Goal: Information Seeking & Learning: Check status

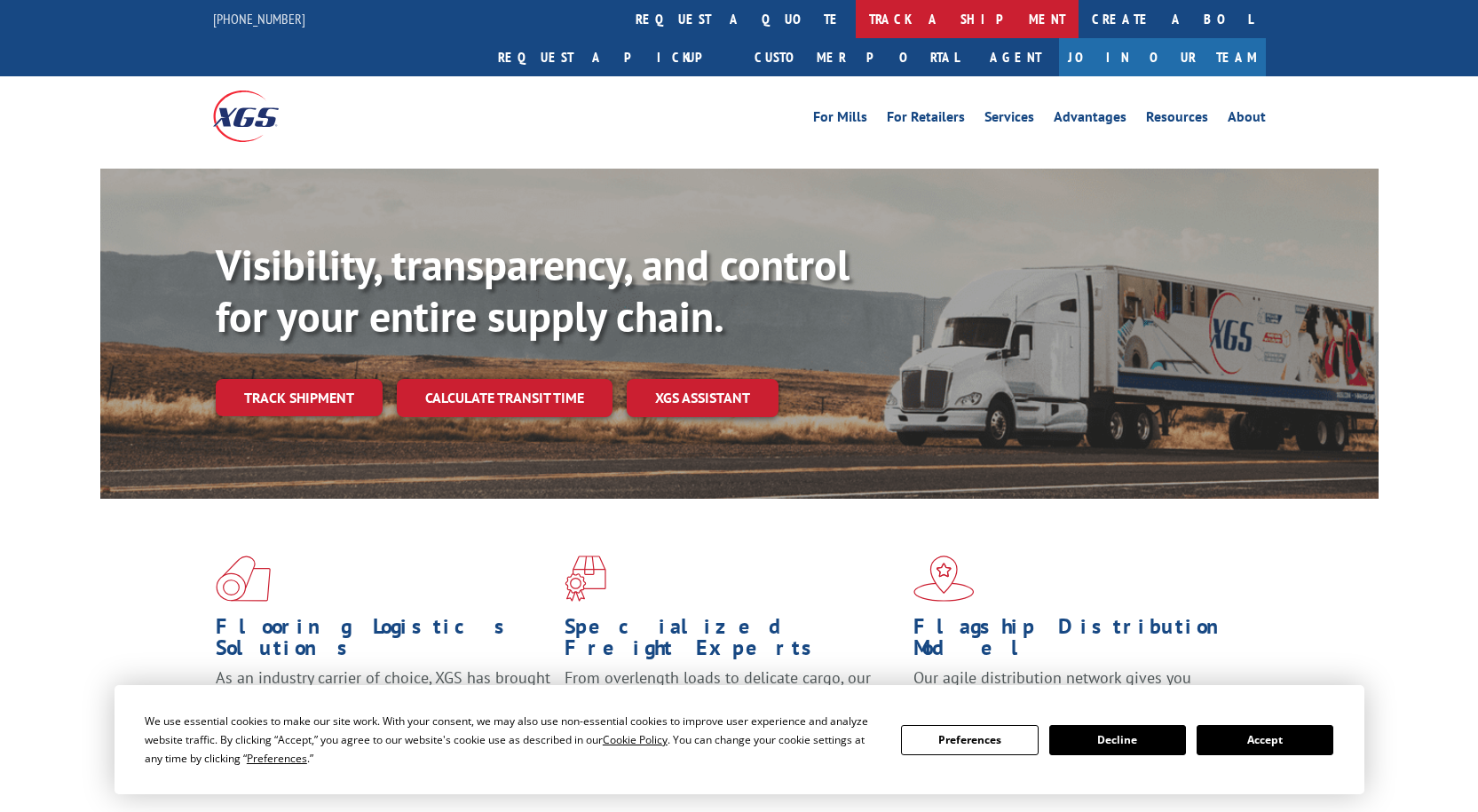
click at [856, 21] on link "track a shipment" at bounding box center [968, 19] width 223 height 38
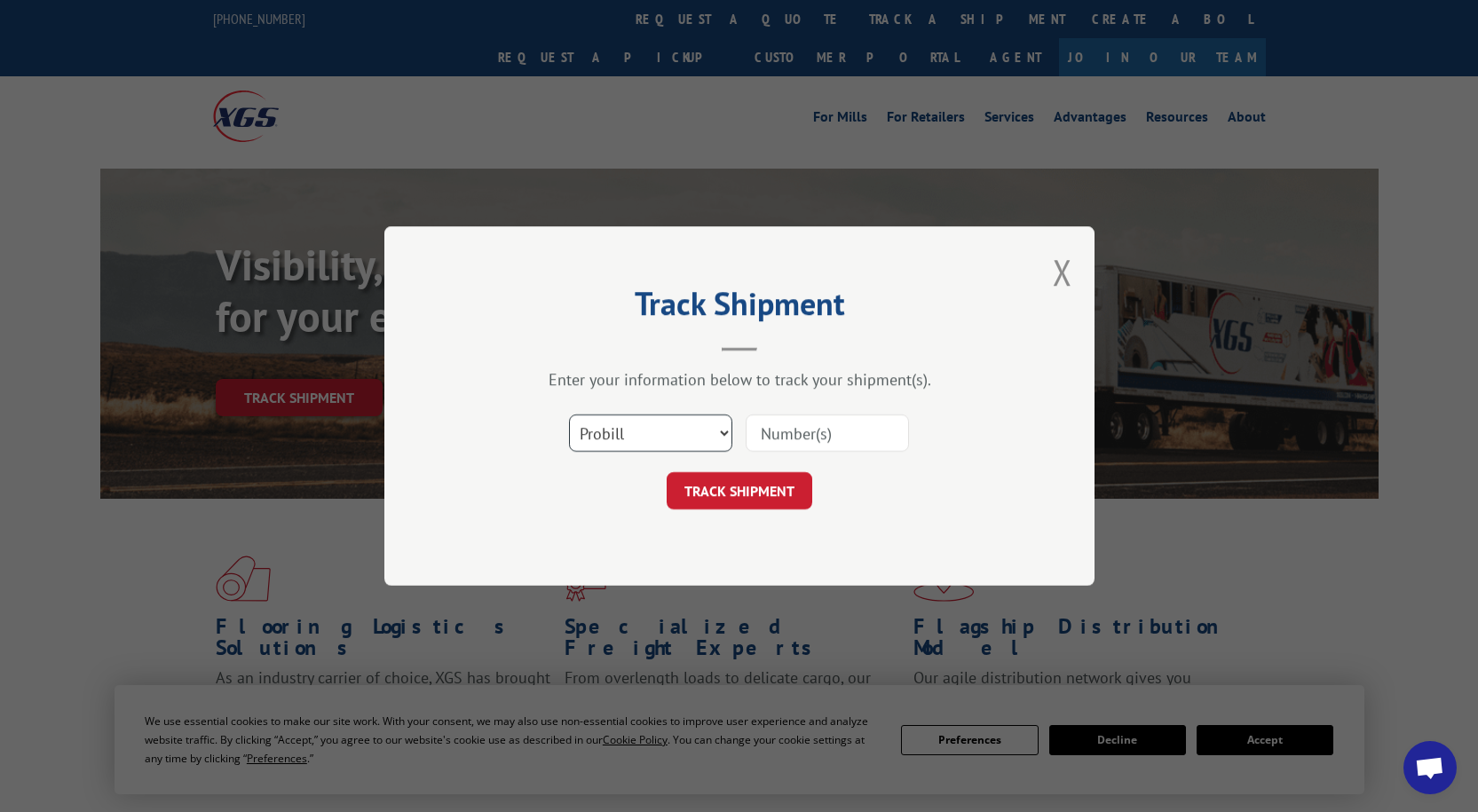
click at [601, 426] on select "Select category... Probill BOL PO" at bounding box center [651, 433] width 163 height 38
select select "po"
click at [569, 414] on select "Select category... Probill BOL PO" at bounding box center [651, 433] width 163 height 38
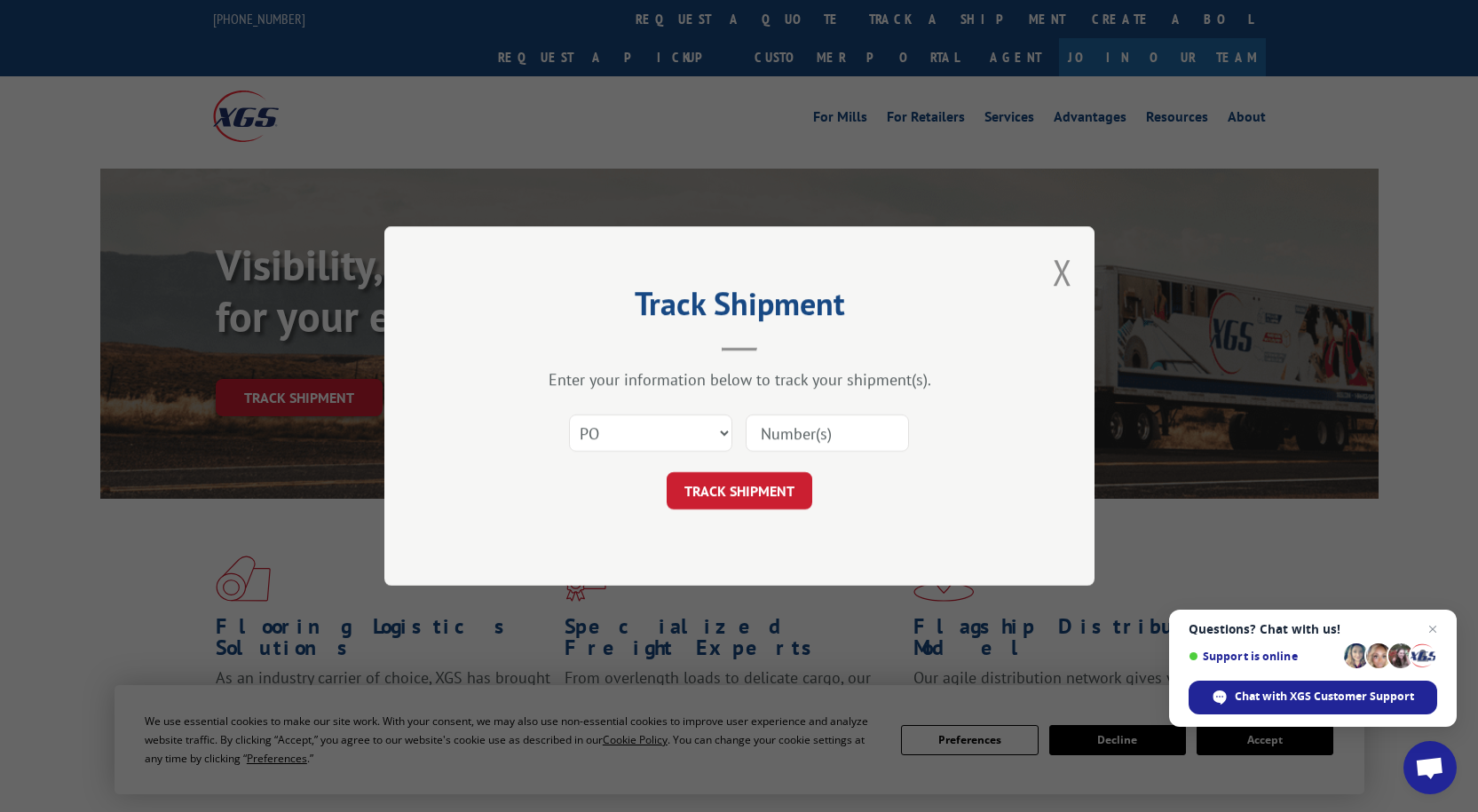
click at [780, 426] on input at bounding box center [827, 433] width 163 height 38
paste input "01533587"
type input "01533587"
click at [711, 477] on button "TRACK SHIPMENT" at bounding box center [739, 491] width 145 height 38
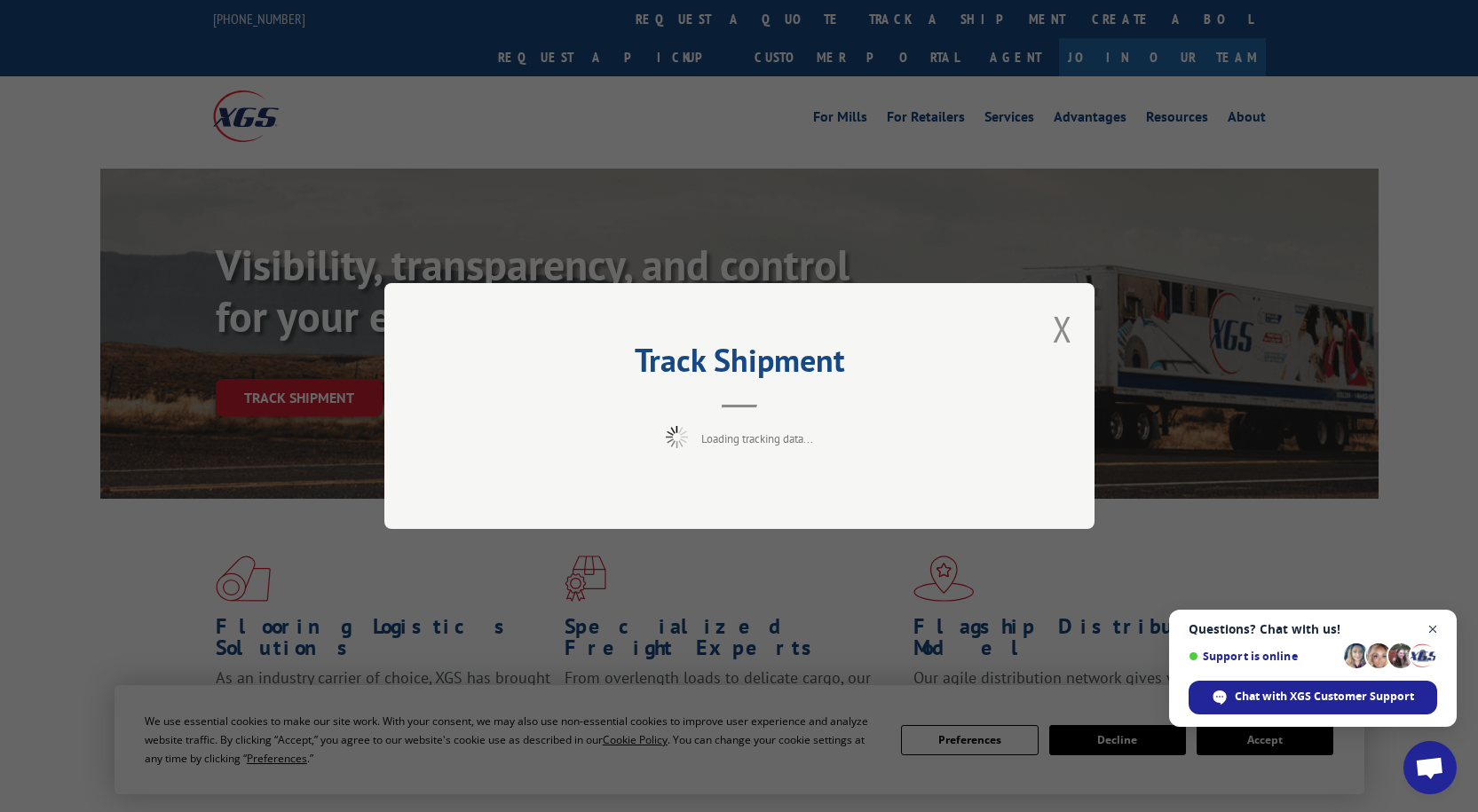
click at [1429, 628] on span "Close chat" at bounding box center [1434, 630] width 23 height 23
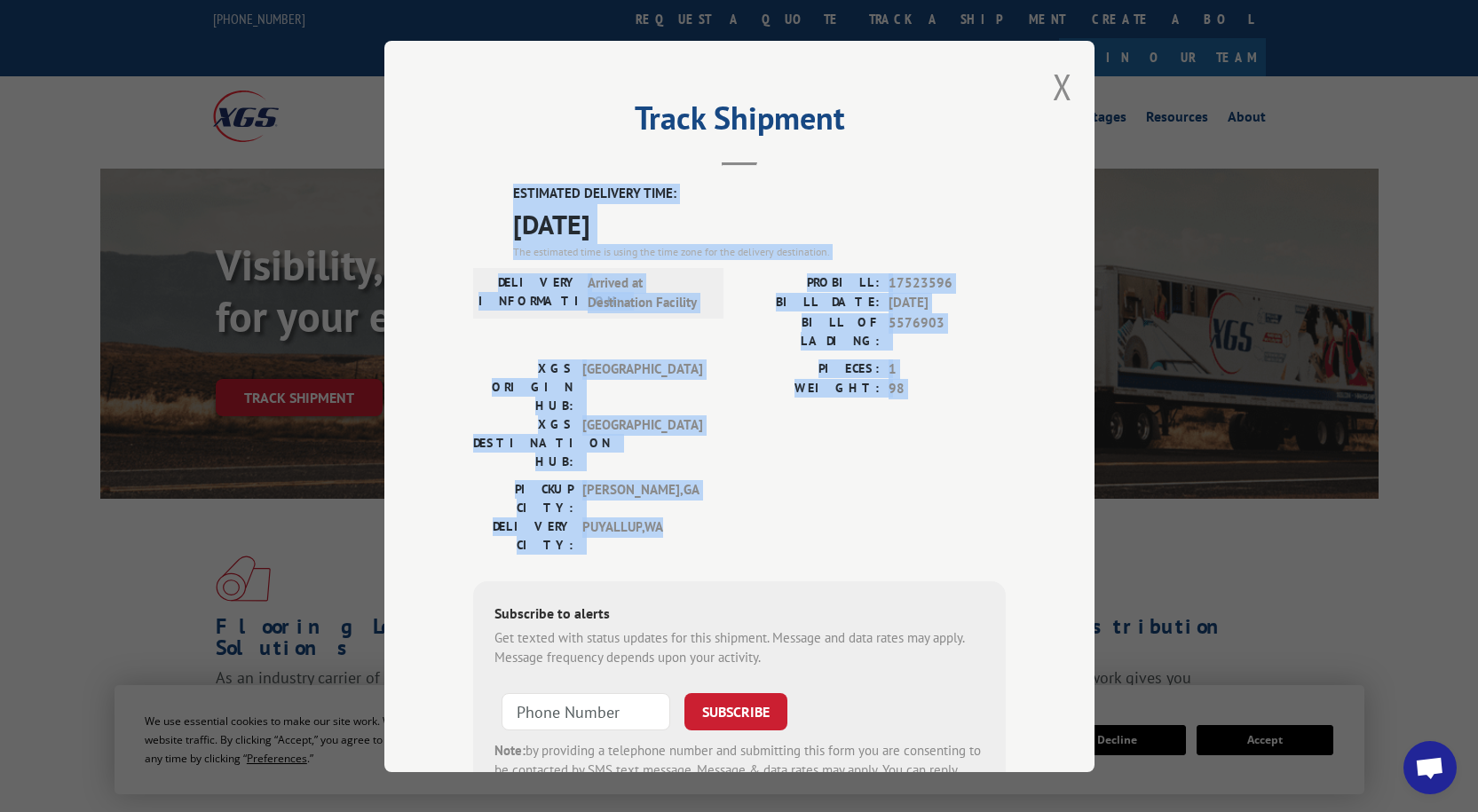
drag, startPoint x: 693, startPoint y: 437, endPoint x: 507, endPoint y: 203, distance: 298.9
click at [507, 203] on div "ESTIMATED DELIVERY TIME: [DATE] The estimated time is using the time zone for t…" at bounding box center [740, 503] width 533 height 639
copy div "ESTIMATED DELIVERY TIME: [DATE] The estimated time is using the time zone for t…"
